Goal: Task Accomplishment & Management: Manage account settings

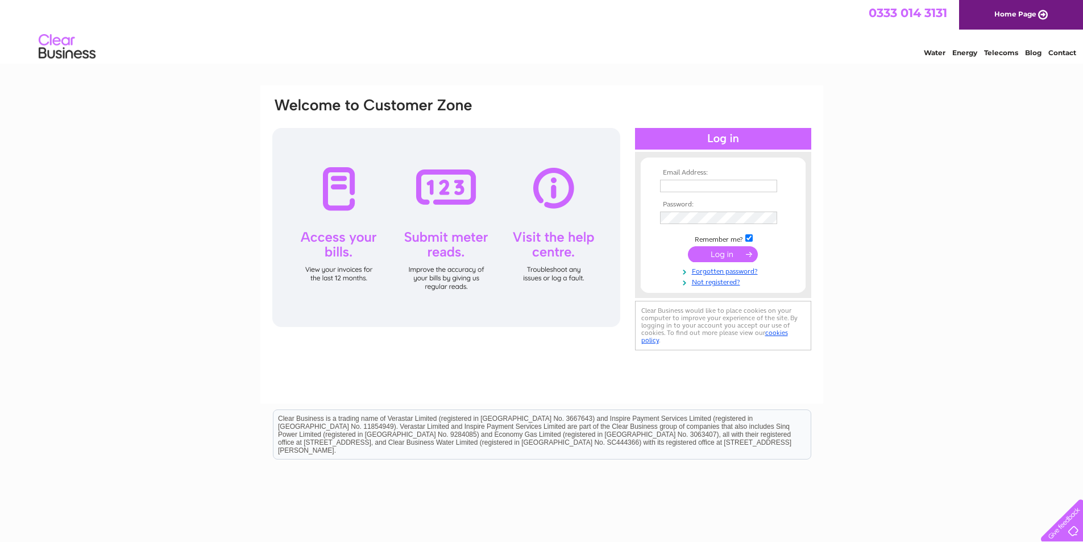
type input "eileenquinn@lappet.com"
click at [724, 255] on input "submit" at bounding box center [723, 254] width 70 height 16
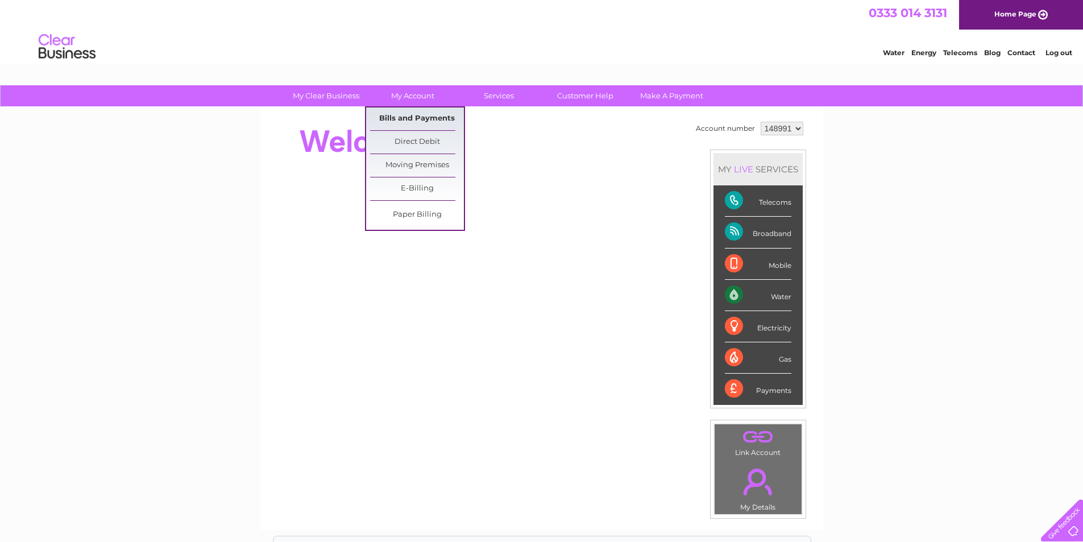
click at [414, 115] on link "Bills and Payments" at bounding box center [417, 118] width 94 height 23
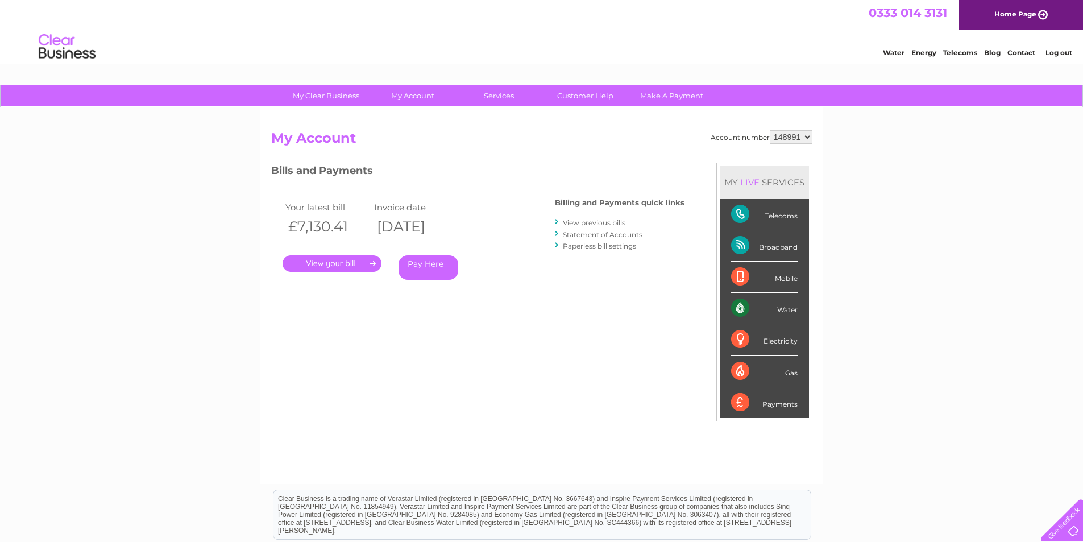
click at [338, 262] on link "." at bounding box center [332, 263] width 99 height 16
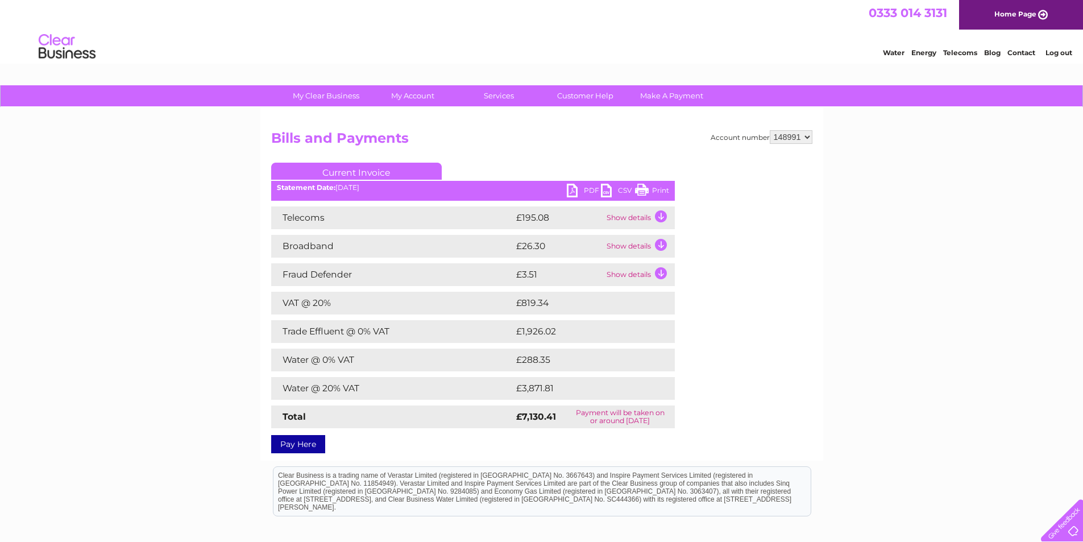
click at [571, 191] on link "PDF" at bounding box center [584, 192] width 34 height 16
